Goal: Information Seeking & Learning: Check status

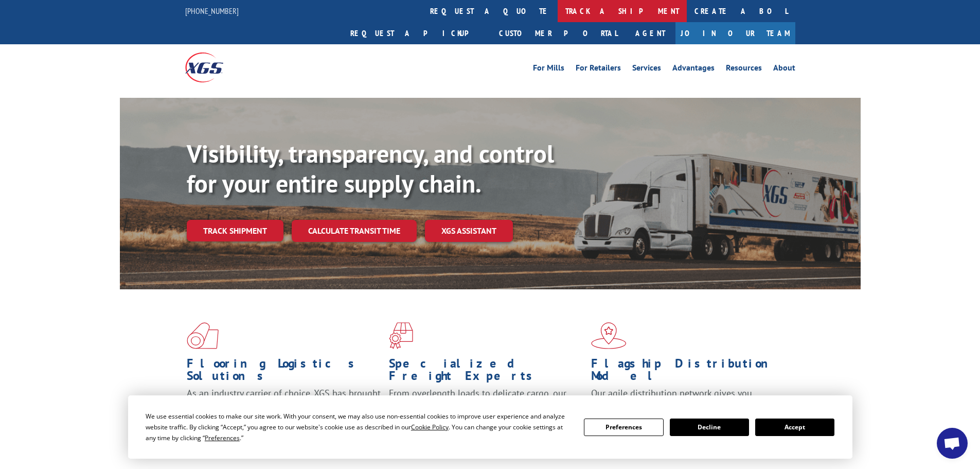
click at [558, 21] on link "track a shipment" at bounding box center [622, 11] width 129 height 22
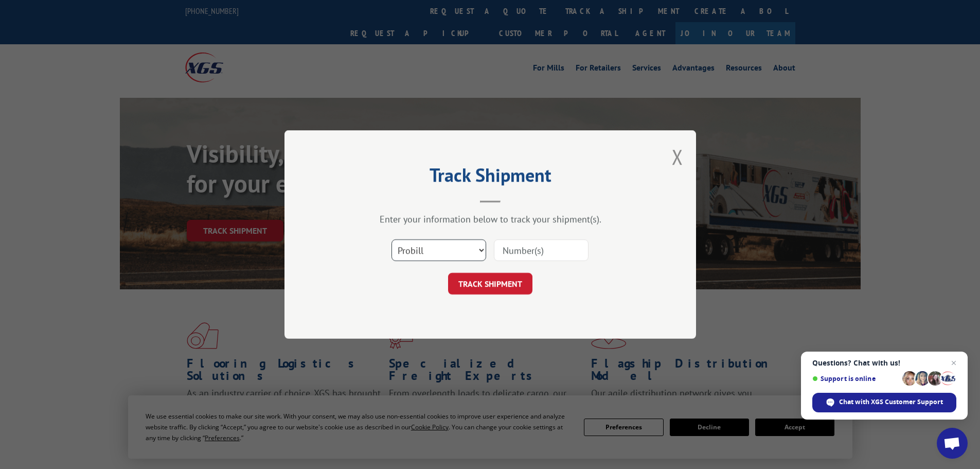
click at [432, 252] on select "Select category... Probill BOL PO" at bounding box center [438, 250] width 95 height 22
select select "po"
click at [391, 239] on select "Select category... Probill BOL PO" at bounding box center [438, 250] width 95 height 22
click at [534, 247] on input at bounding box center [541, 250] width 95 height 22
paste input "76530437"
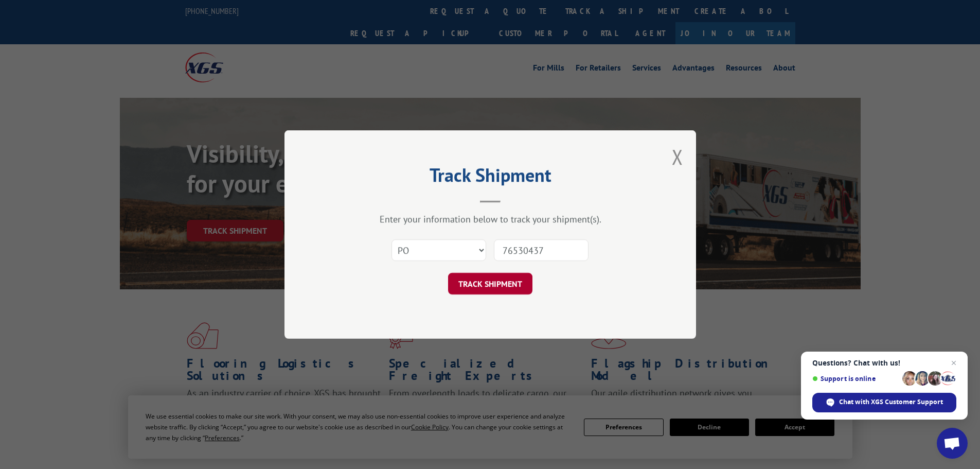
type input "76530437"
click at [466, 284] on button "TRACK SHIPMENT" at bounding box center [490, 284] width 84 height 22
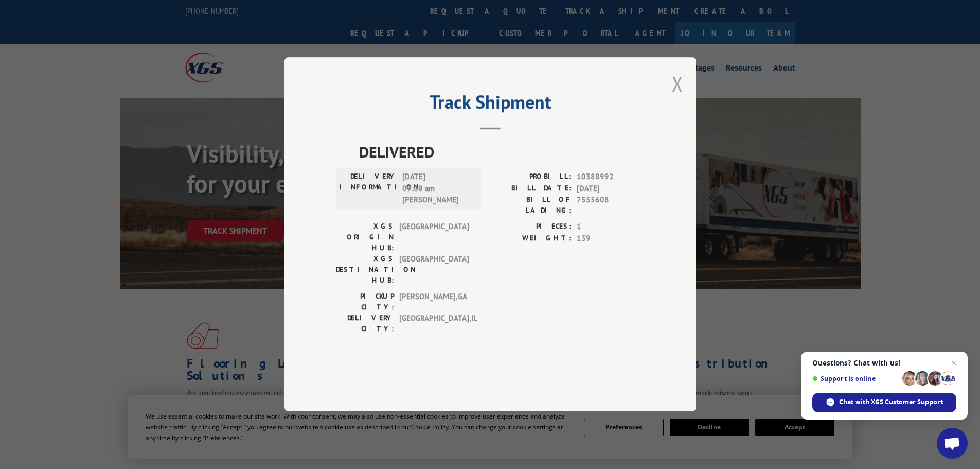
click at [678, 97] on button "Close modal" at bounding box center [677, 83] width 11 height 27
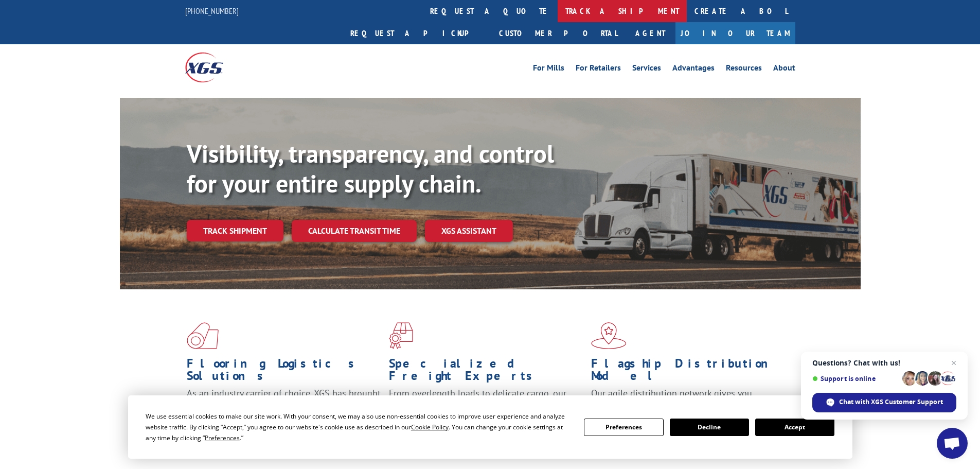
click at [558, 9] on link "track a shipment" at bounding box center [622, 11] width 129 height 22
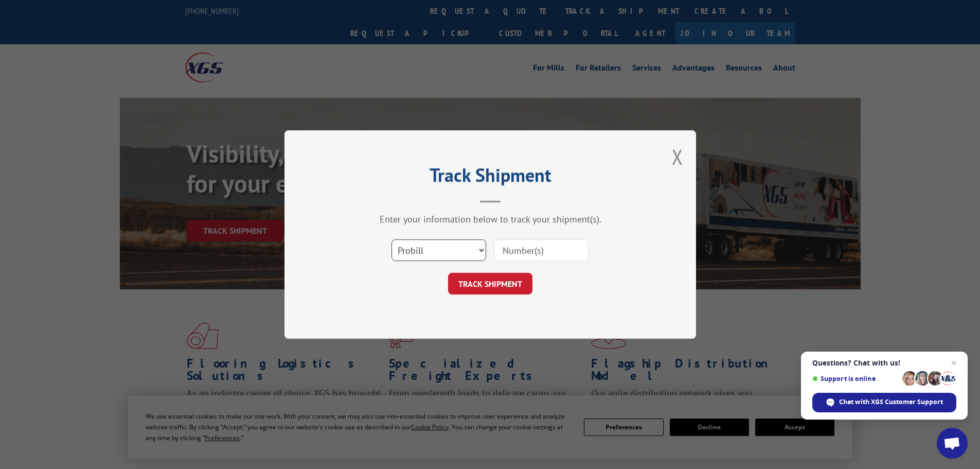
click at [435, 250] on select "Select category... Probill BOL PO" at bounding box center [438, 250] width 95 height 22
select select "po"
click at [391, 239] on select "Select category... Probill BOL PO" at bounding box center [438, 250] width 95 height 22
click at [523, 251] on input at bounding box center [541, 250] width 95 height 22
paste input "76530437"
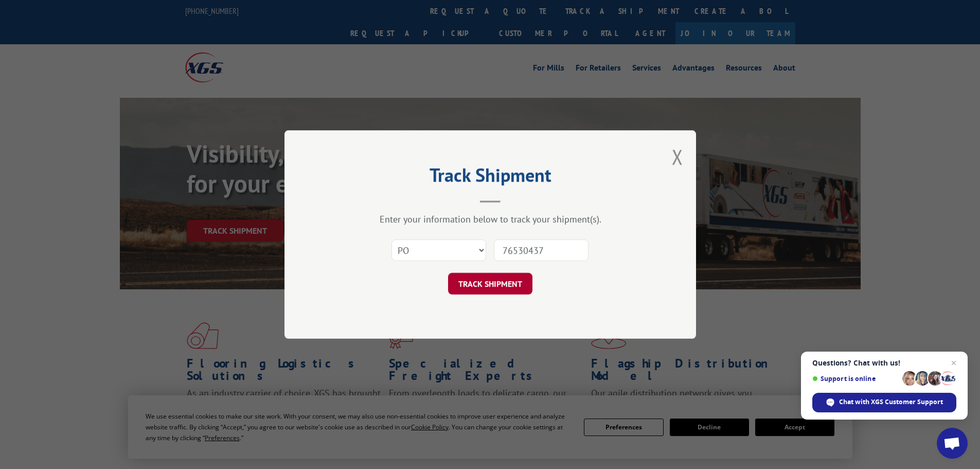
type input "76530437"
click at [498, 286] on button "TRACK SHIPMENT" at bounding box center [490, 284] width 84 height 22
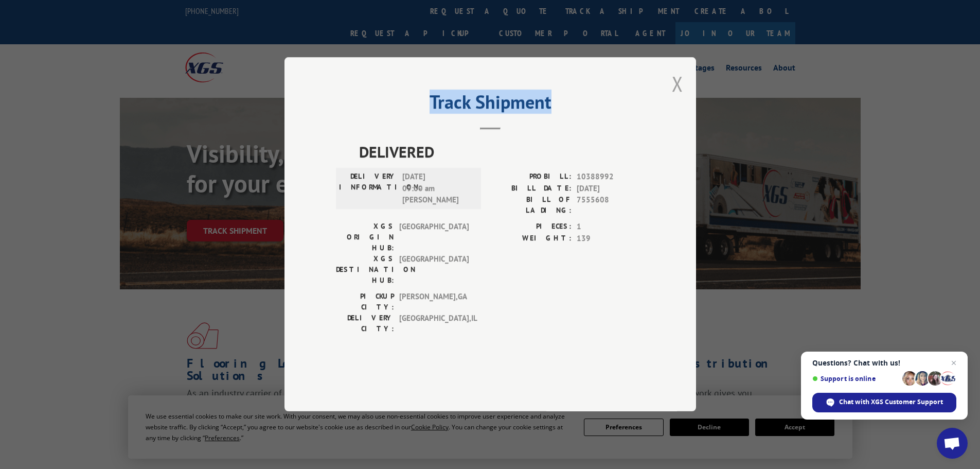
click at [676, 111] on div "Track Shipment DELIVERED DELIVERY INFORMATION: [DATE] 09:00 am [PERSON_NAME]: 1…" at bounding box center [490, 234] width 412 height 354
click at [672, 97] on button "Close modal" at bounding box center [677, 83] width 11 height 27
